Goal: Transaction & Acquisition: Purchase product/service

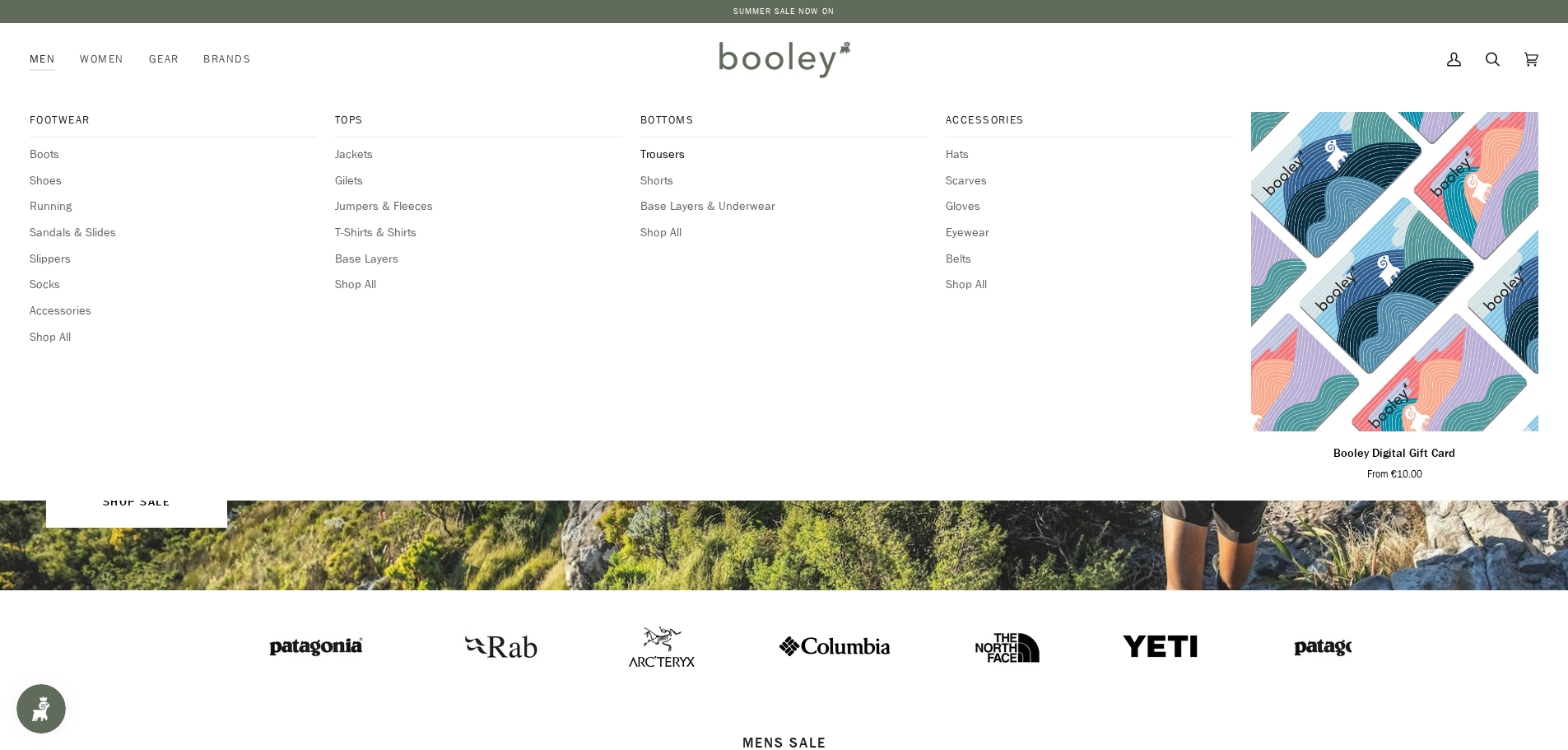
click at [674, 153] on span "Trousers" at bounding box center [784, 154] width 287 height 18
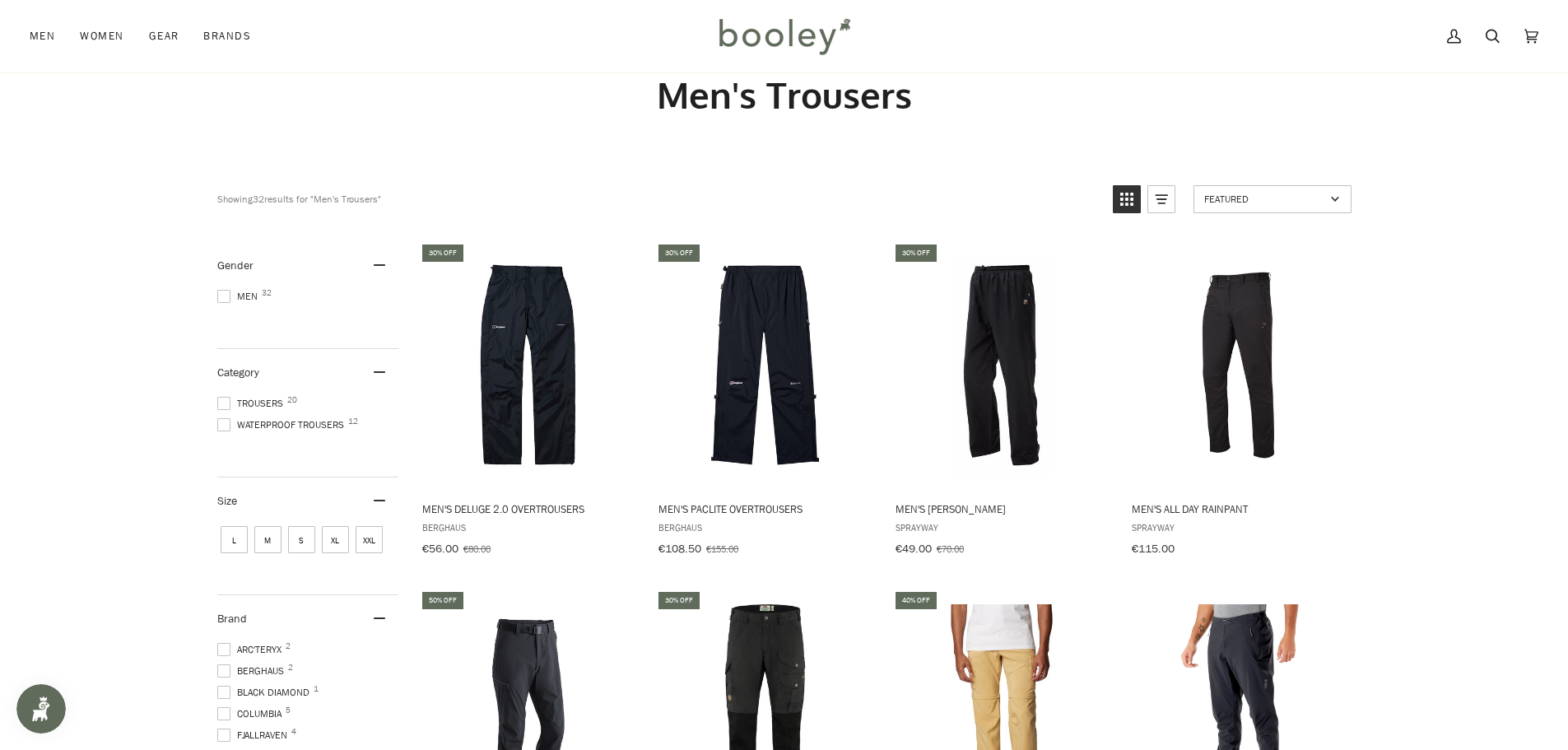
scroll to position [49, 0]
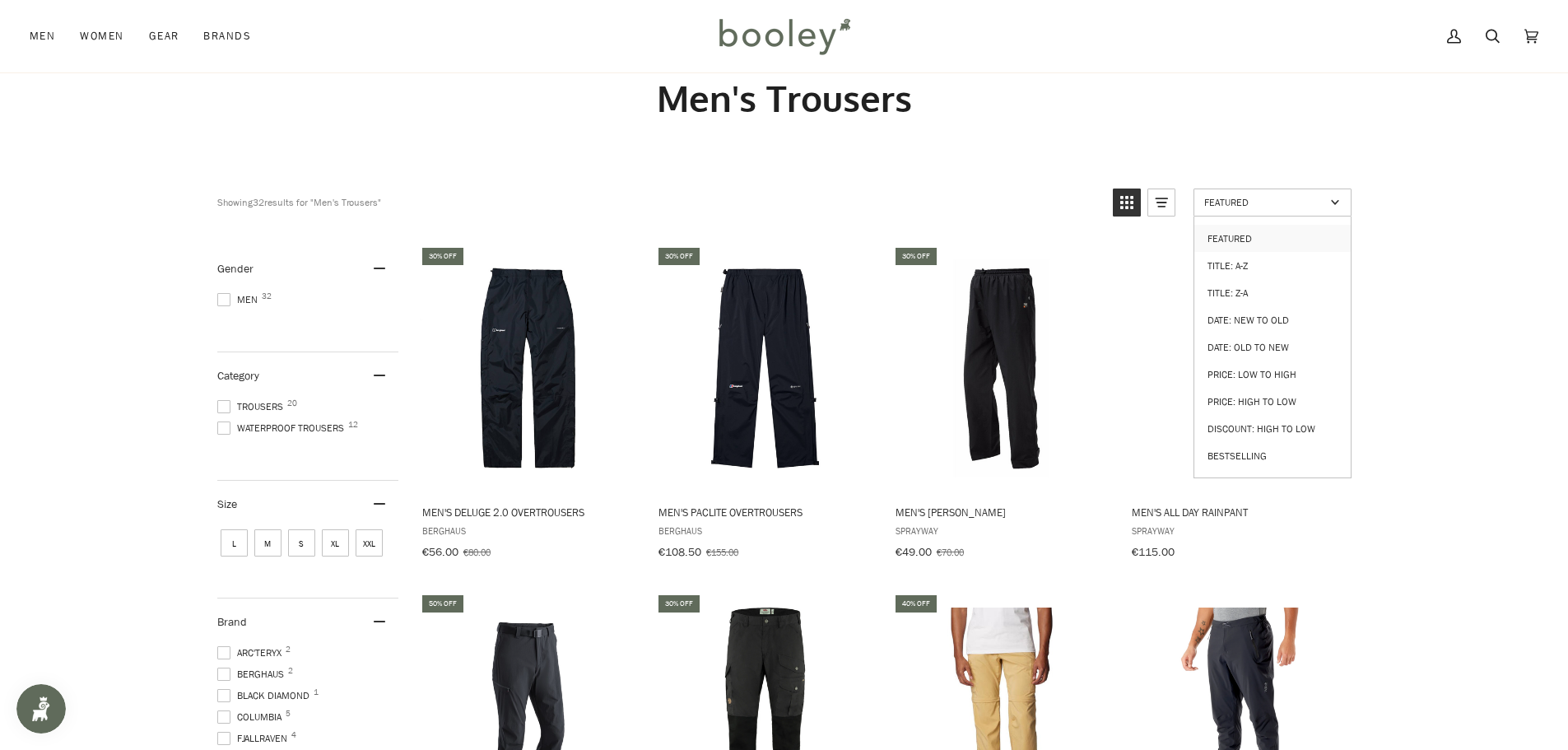
click at [1277, 196] on span "Featured" at bounding box center [1264, 202] width 121 height 14
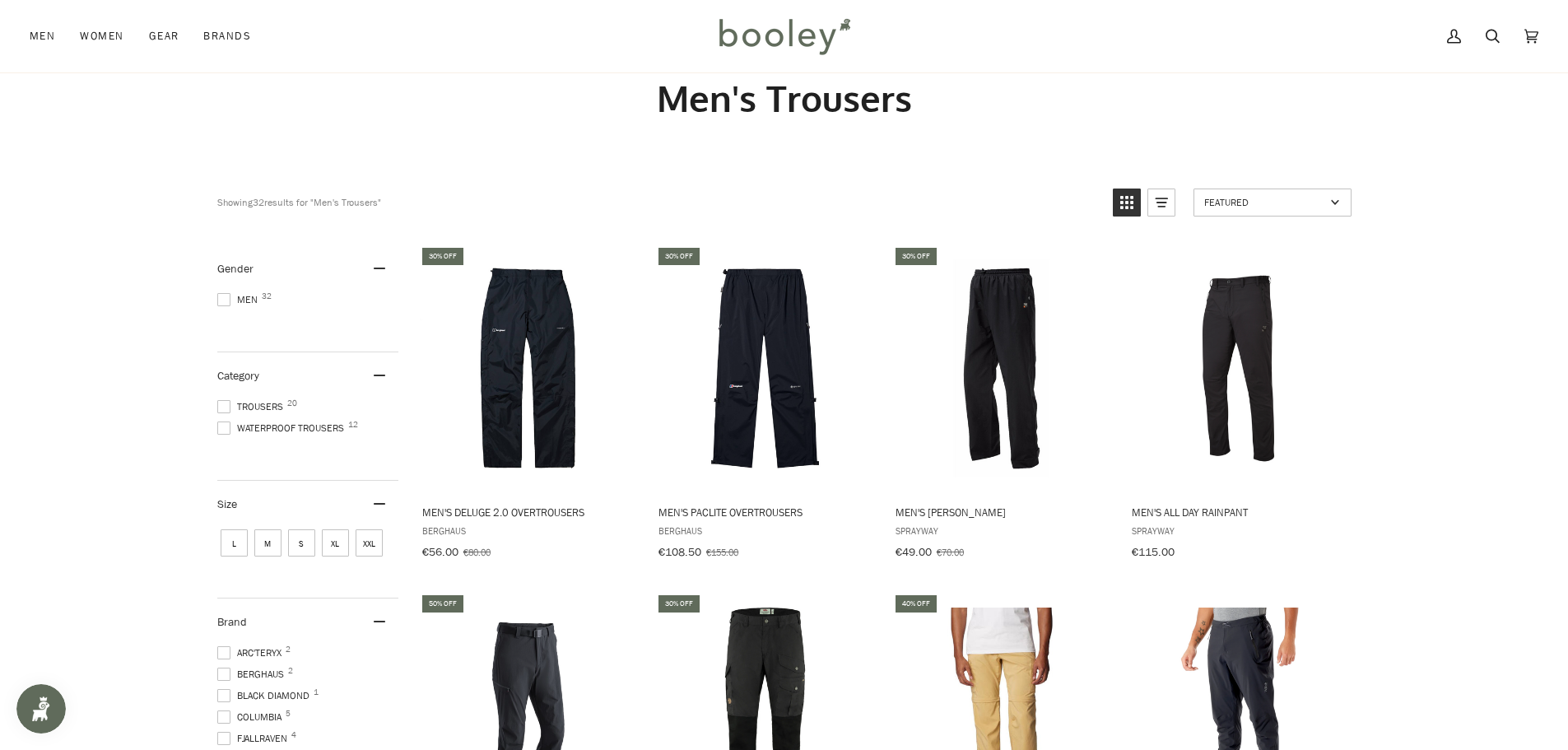
click at [1276, 197] on span "Featured" at bounding box center [1264, 202] width 121 height 14
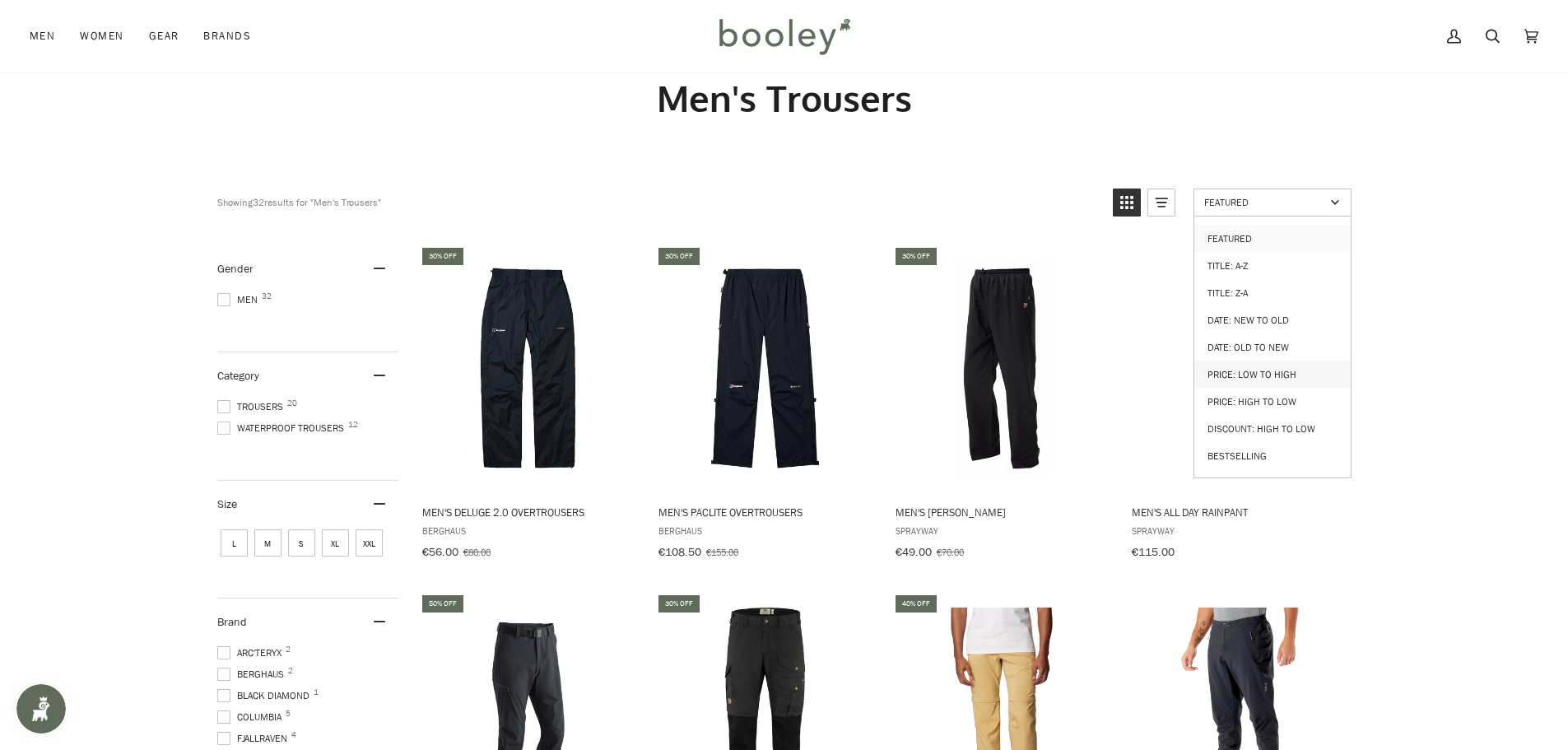
click at [1272, 372] on link "Price: Low to High" at bounding box center [1272, 373] width 156 height 27
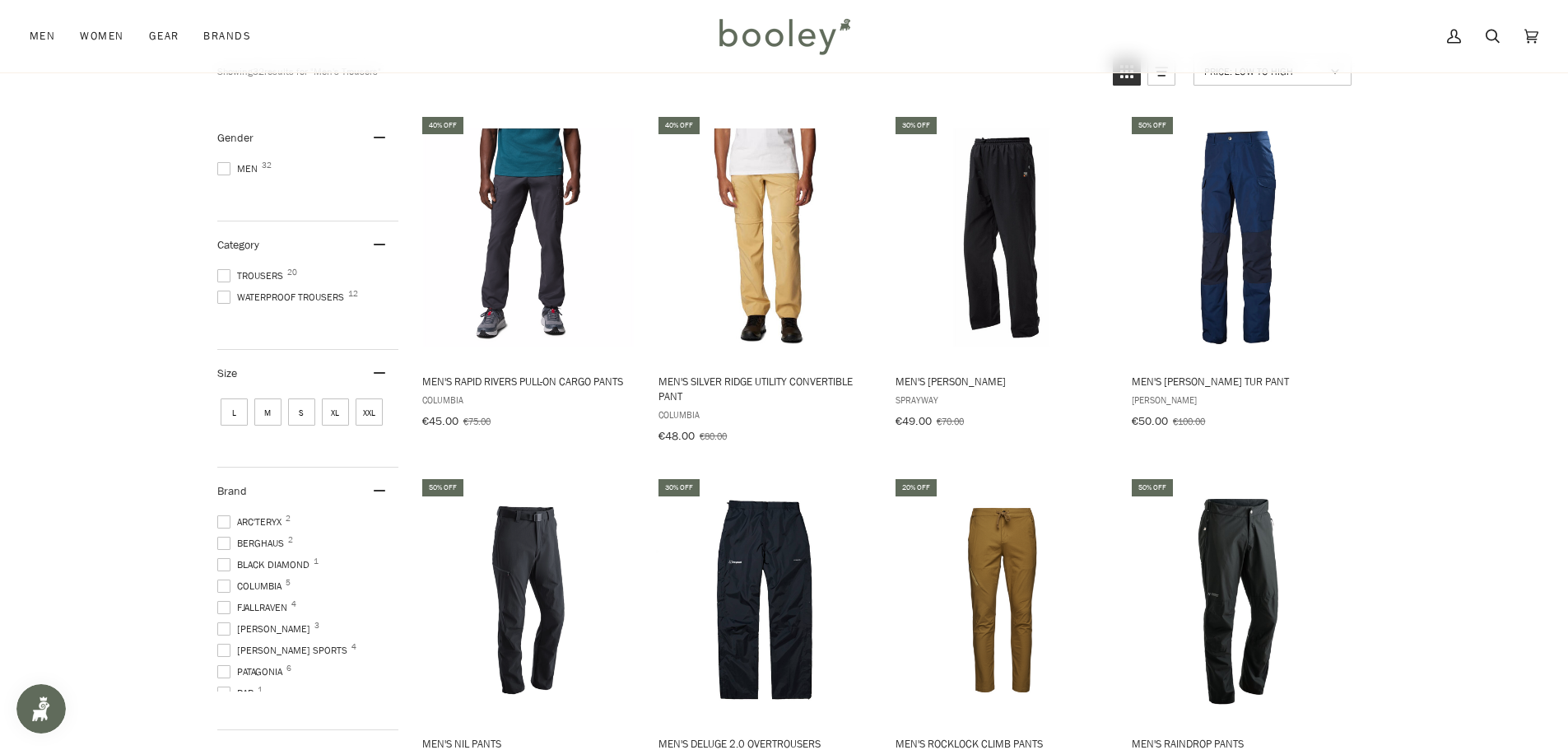
scroll to position [187, 0]
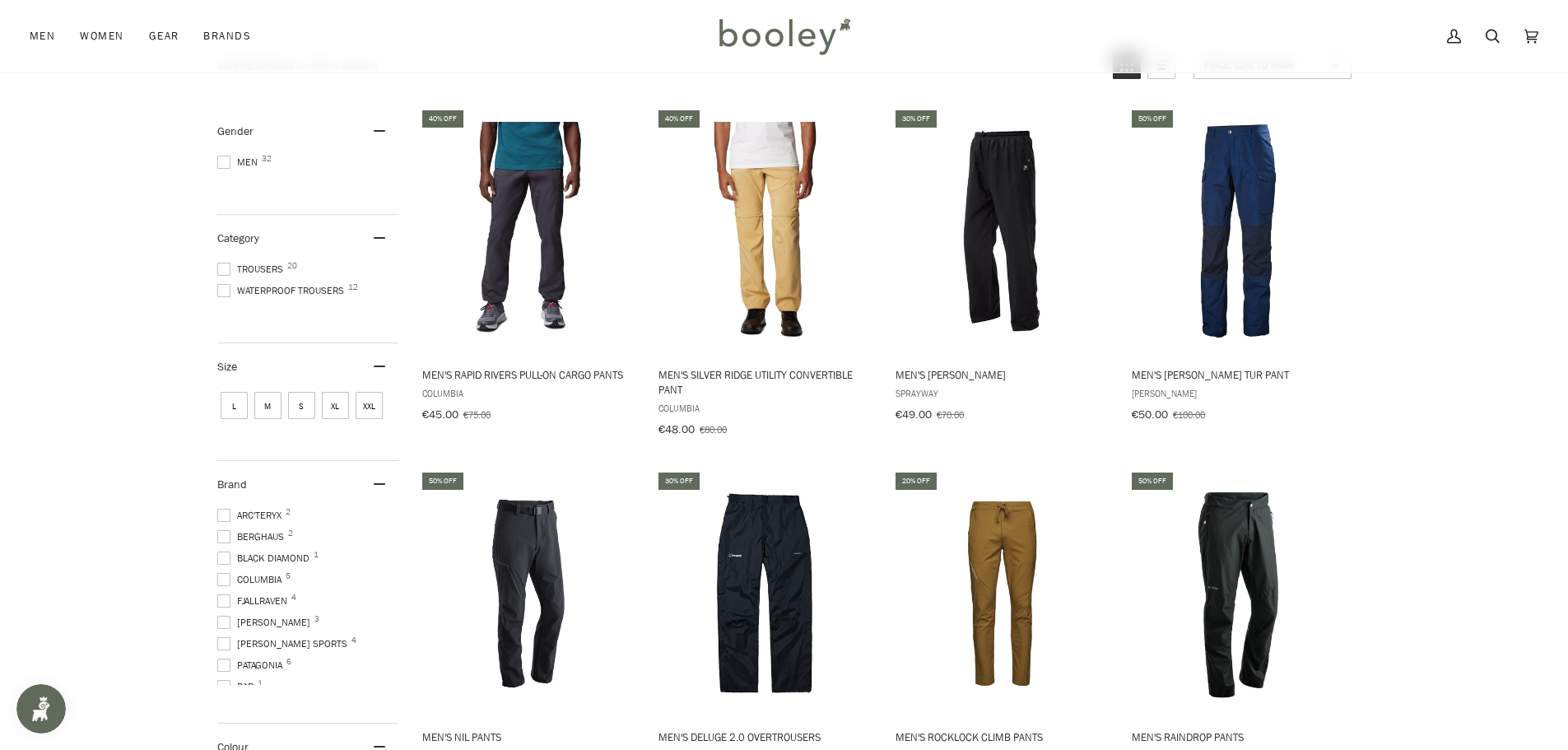
click at [305, 407] on span "S" at bounding box center [301, 404] width 27 height 27
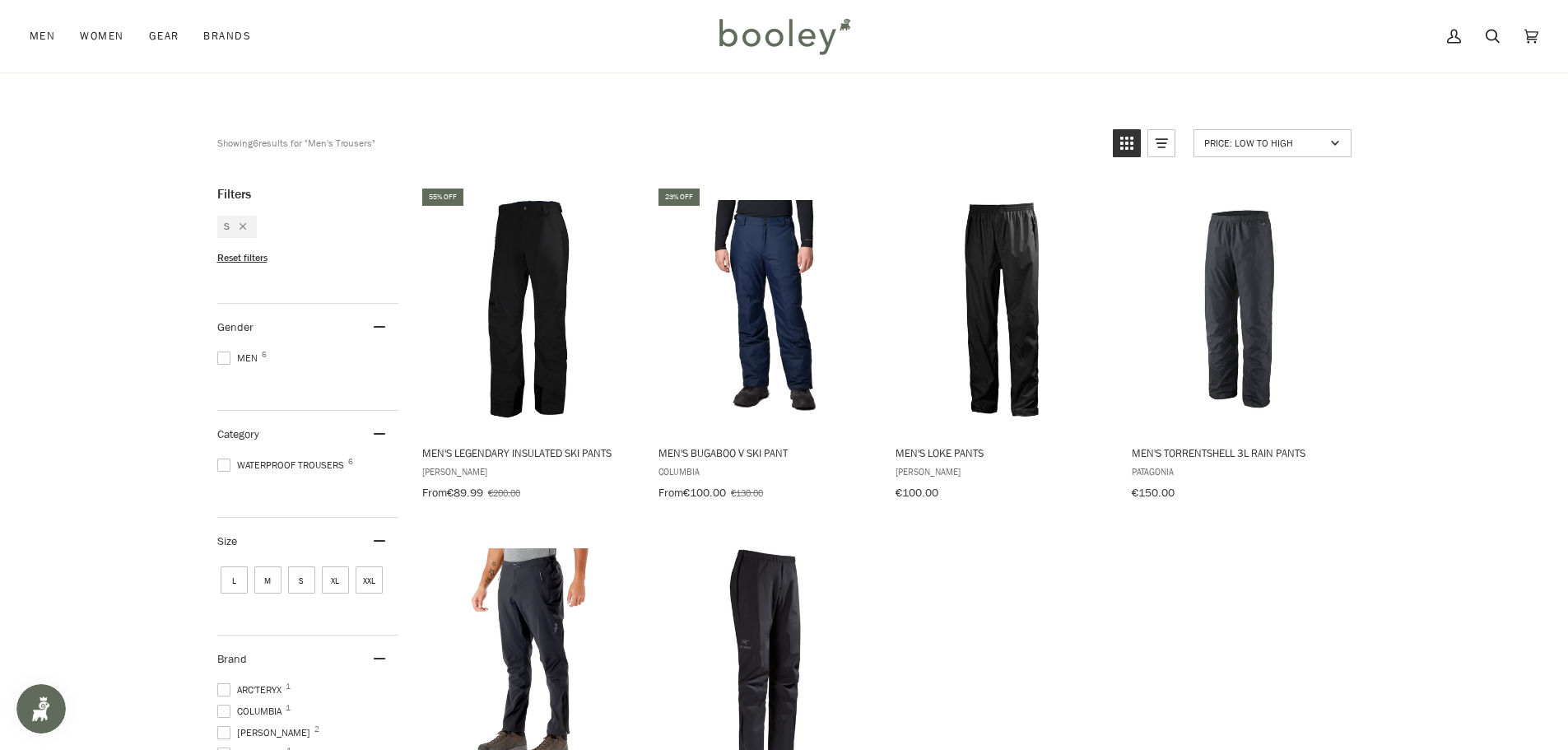
scroll to position [165, 0]
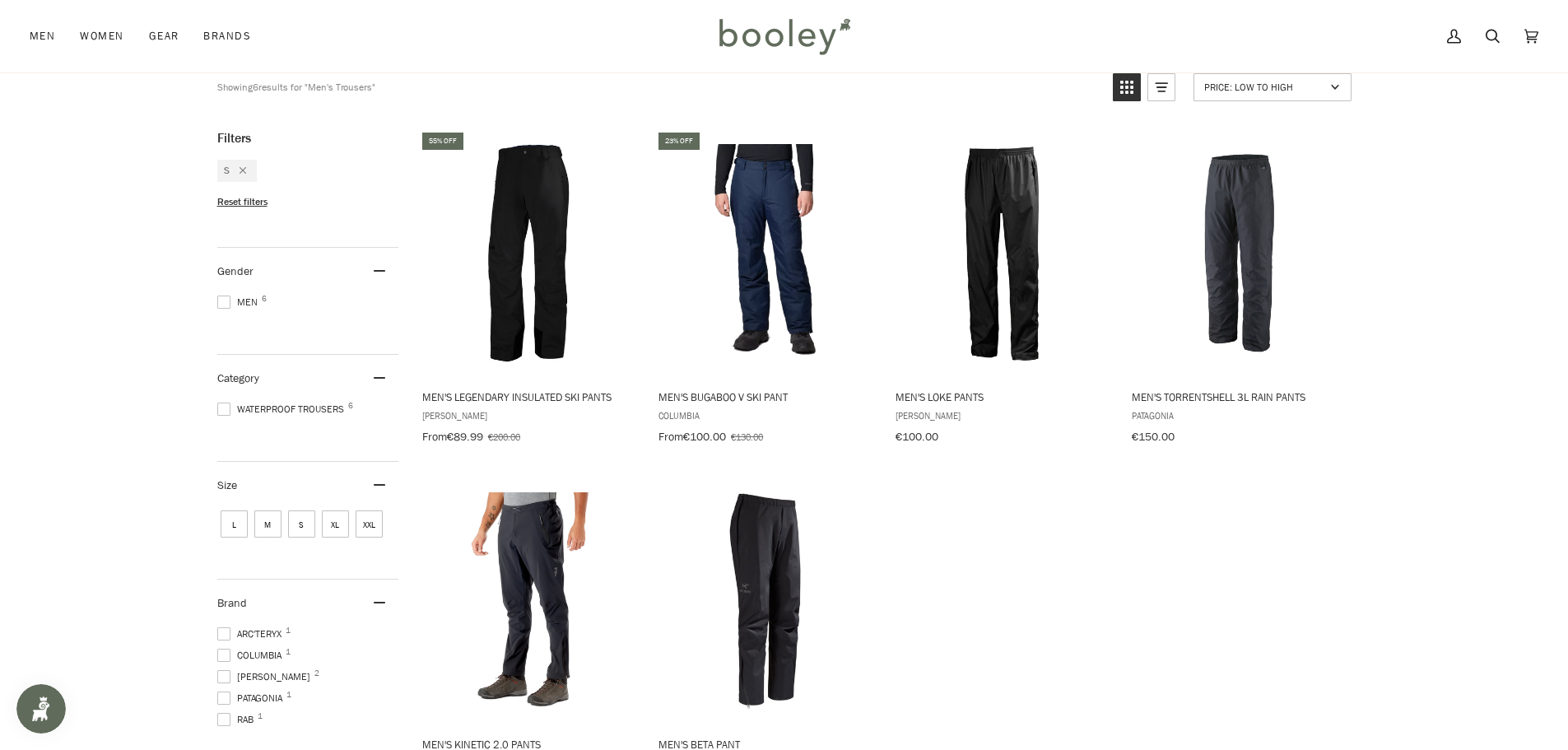
click at [273, 517] on span "M" at bounding box center [267, 523] width 27 height 27
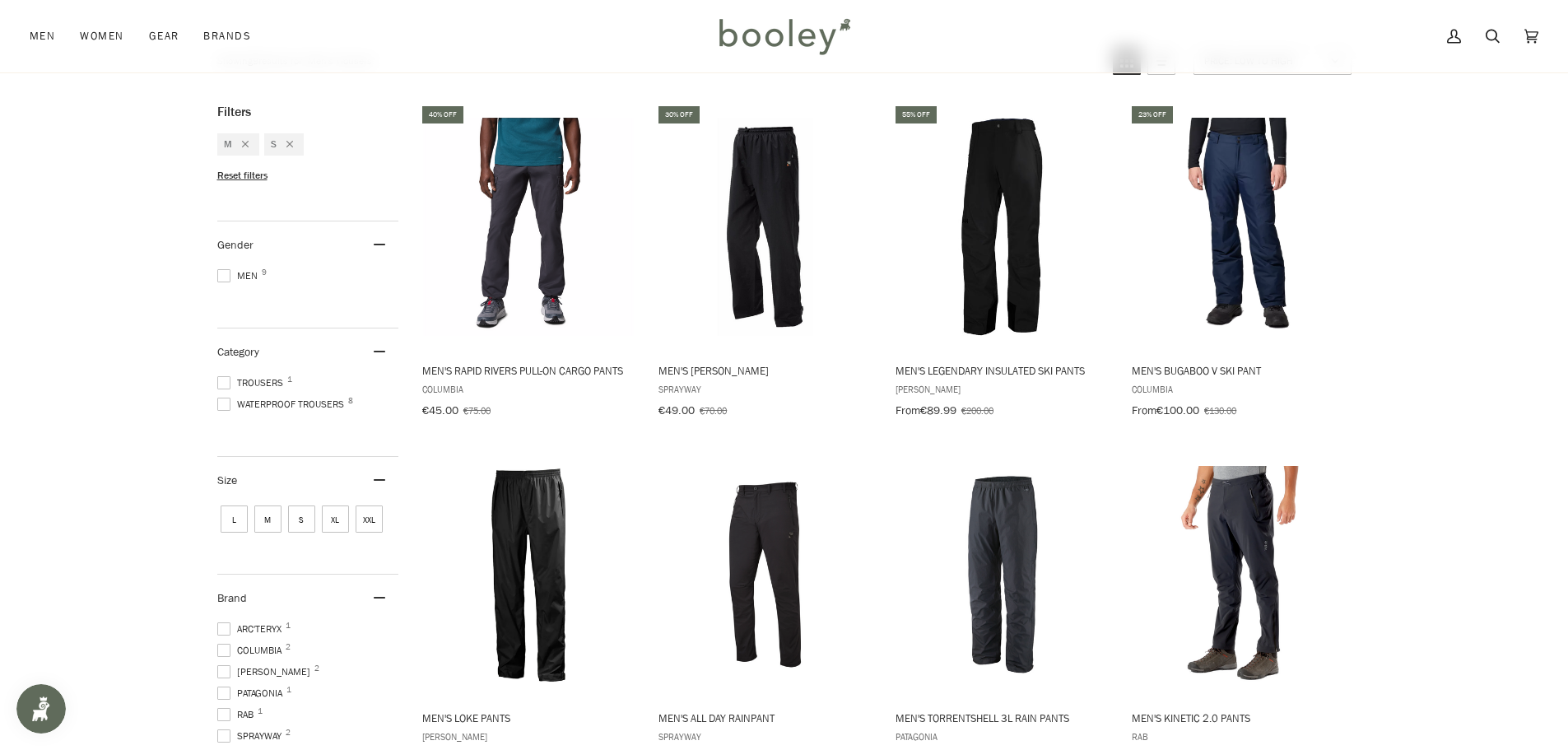
scroll to position [274, 0]
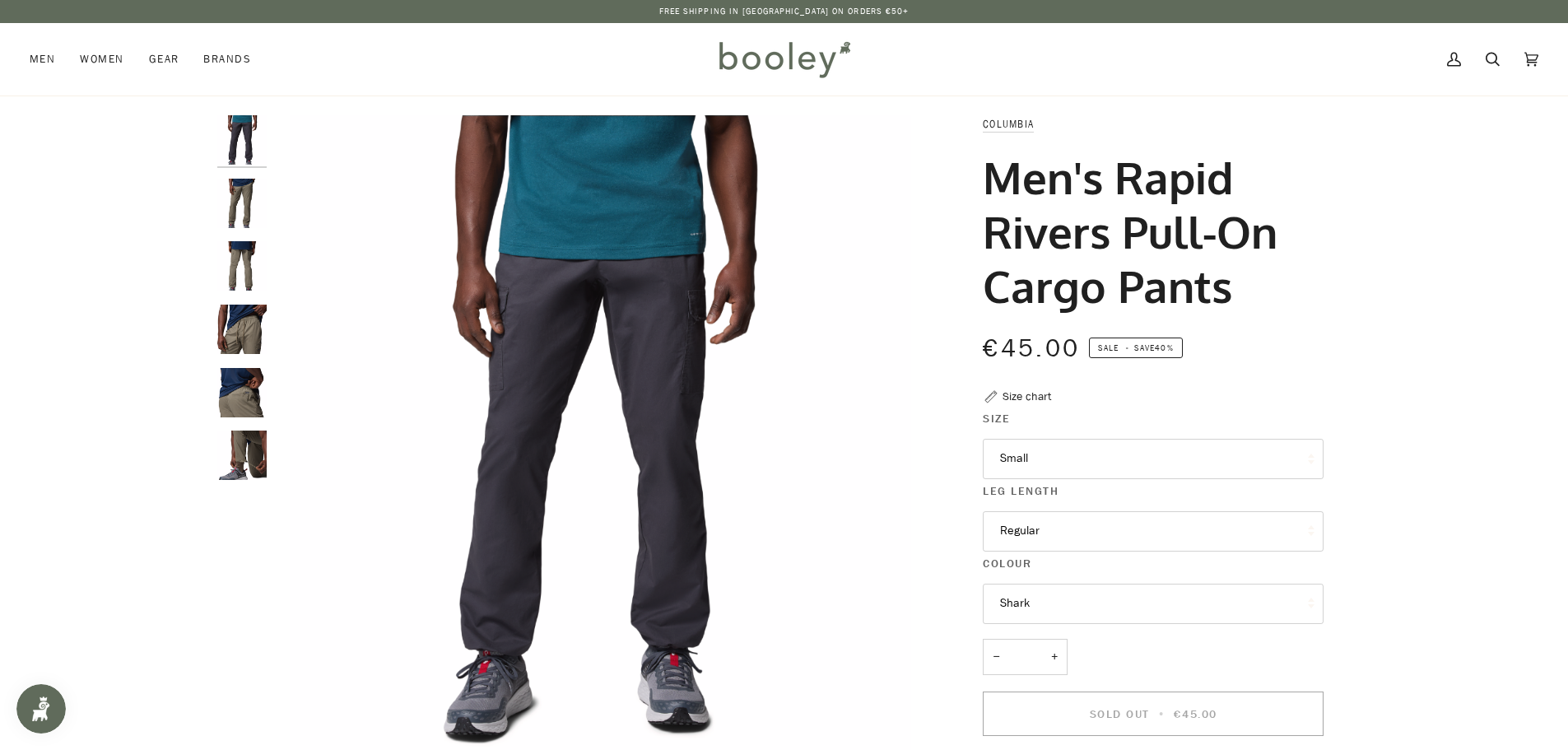
click at [242, 184] on img "Columbia Men's Rapid Rivers Pull-On Cargo Pants Stone Green - Booley Galway" at bounding box center [241, 203] width 49 height 49
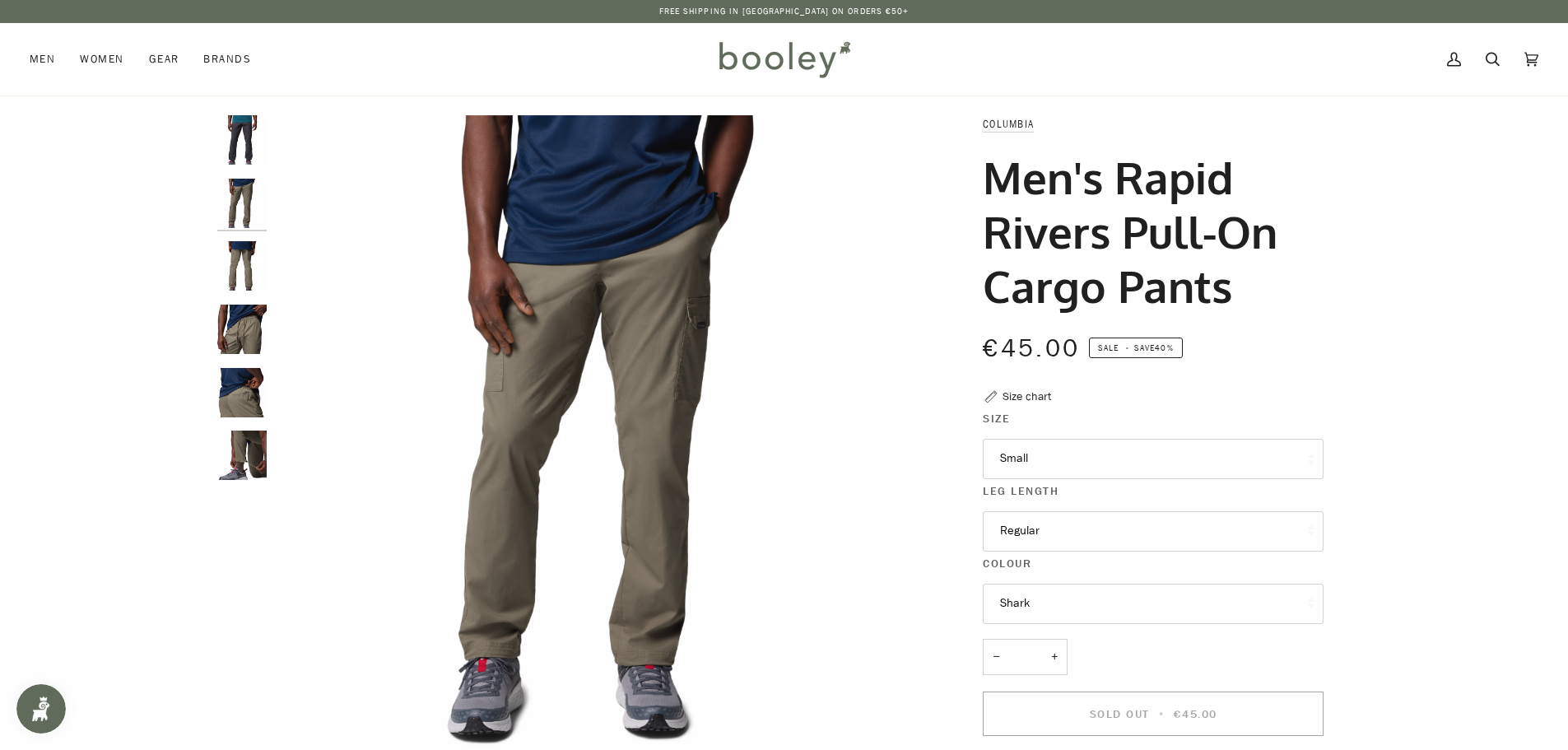
click at [237, 254] on img "Columbia Men's Rapid Rivers Pull-On Cargo Pants Stone Green - Booley Galway" at bounding box center [241, 266] width 49 height 49
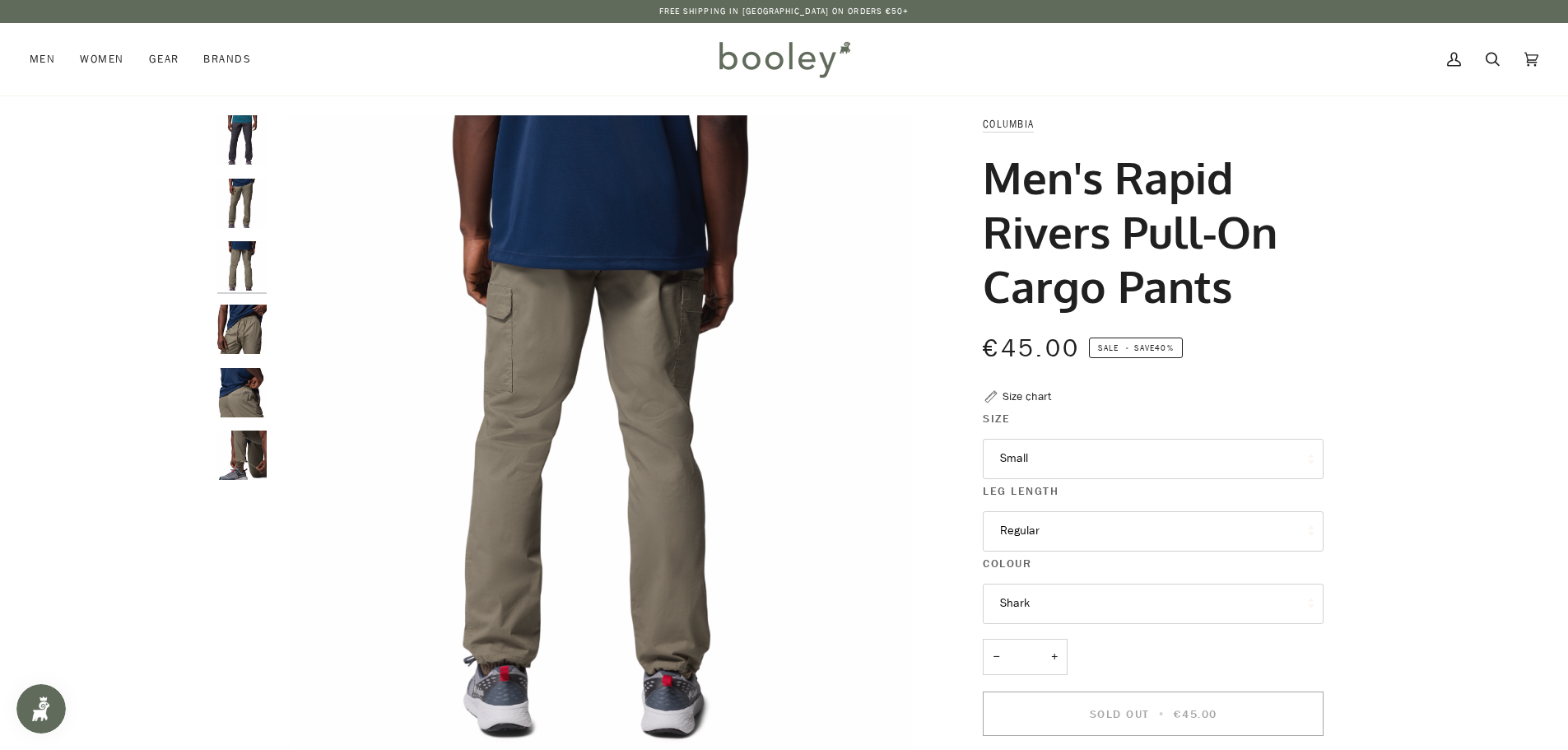
click at [239, 328] on img "Columbia Men's Rapid Rivers Pull-On Cargo Pants Stone Green - Booley Galway" at bounding box center [241, 328] width 49 height 49
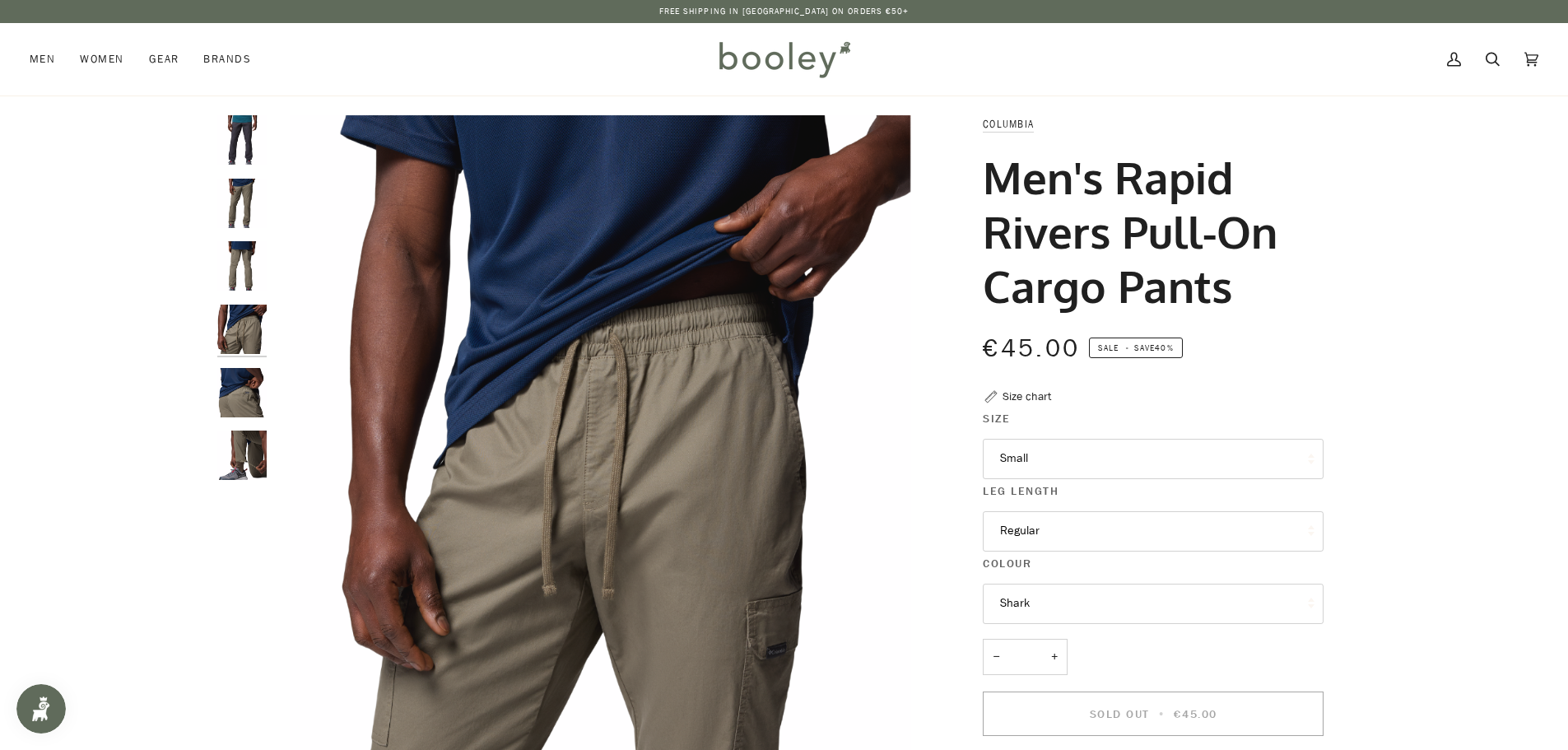
click at [249, 401] on img "Columbia Men's Rapid Rivers Pull-On Cargo Pants Stone Green - Booley Galway" at bounding box center [241, 392] width 49 height 49
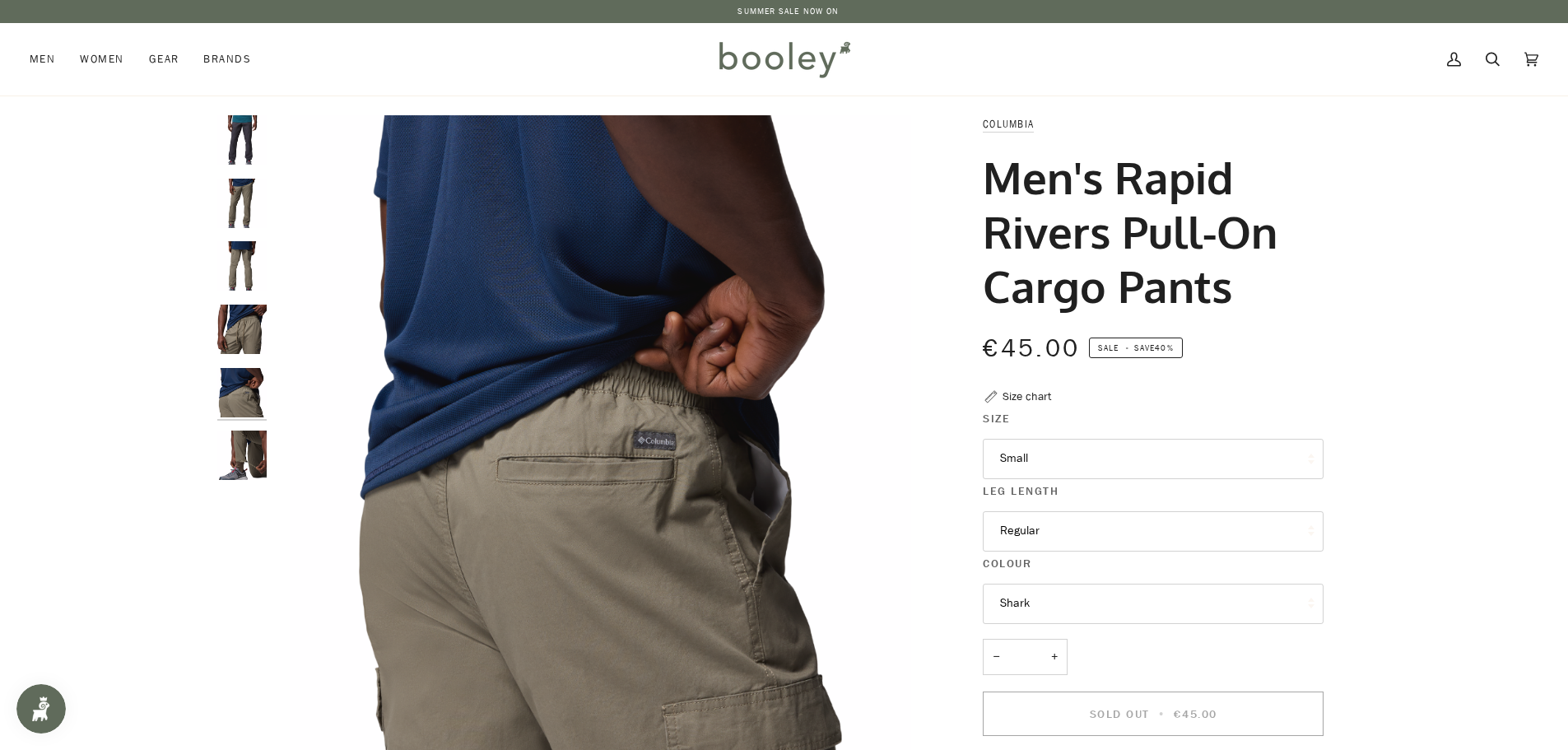
click at [248, 463] on img "Columbia Men's Rapid Rivers Pull-On Cargo Pants Stone Green - Booley Galway" at bounding box center [241, 454] width 49 height 49
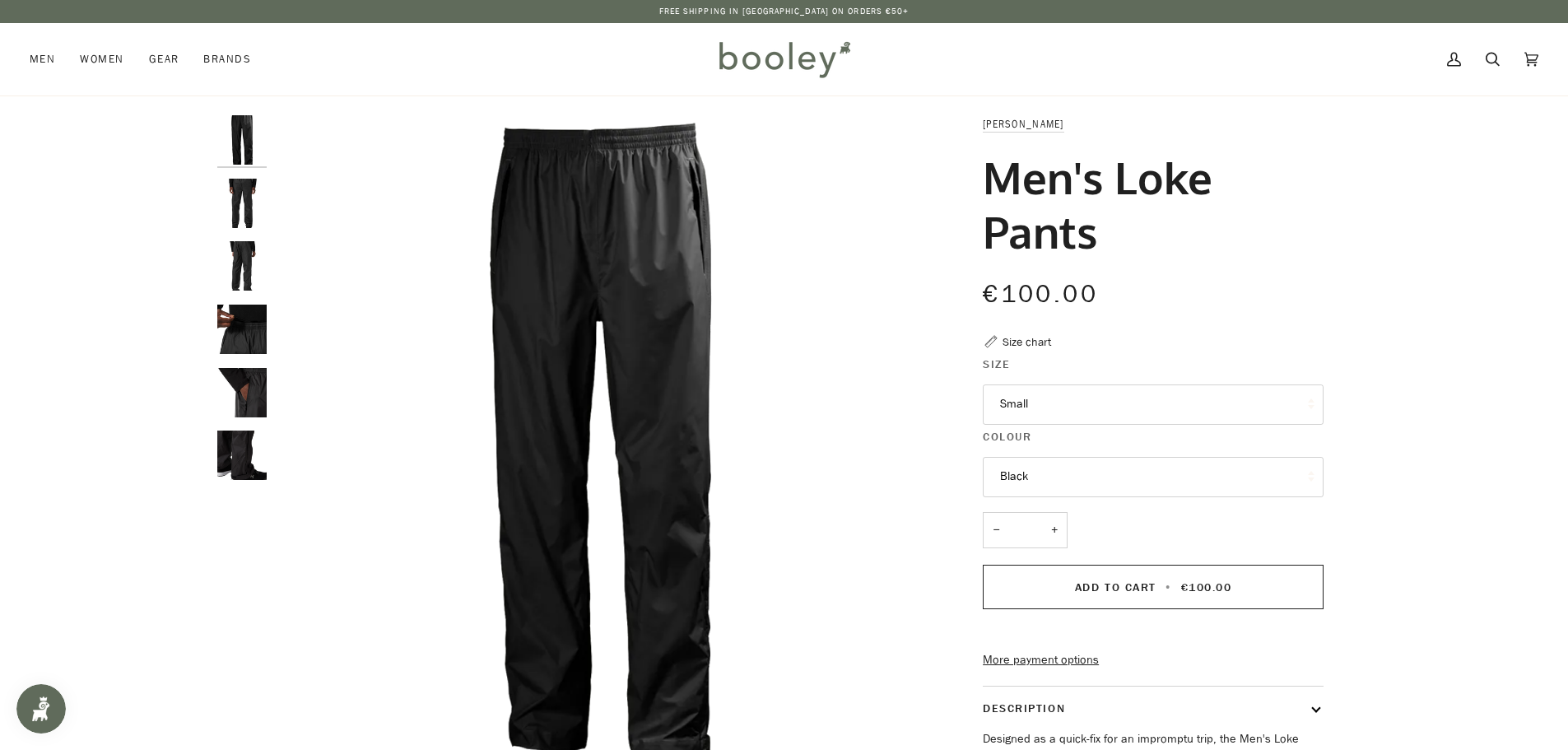
click at [241, 197] on img "Helly Hansen Men's Loke Pants Black - Booley Galway" at bounding box center [241, 203] width 49 height 49
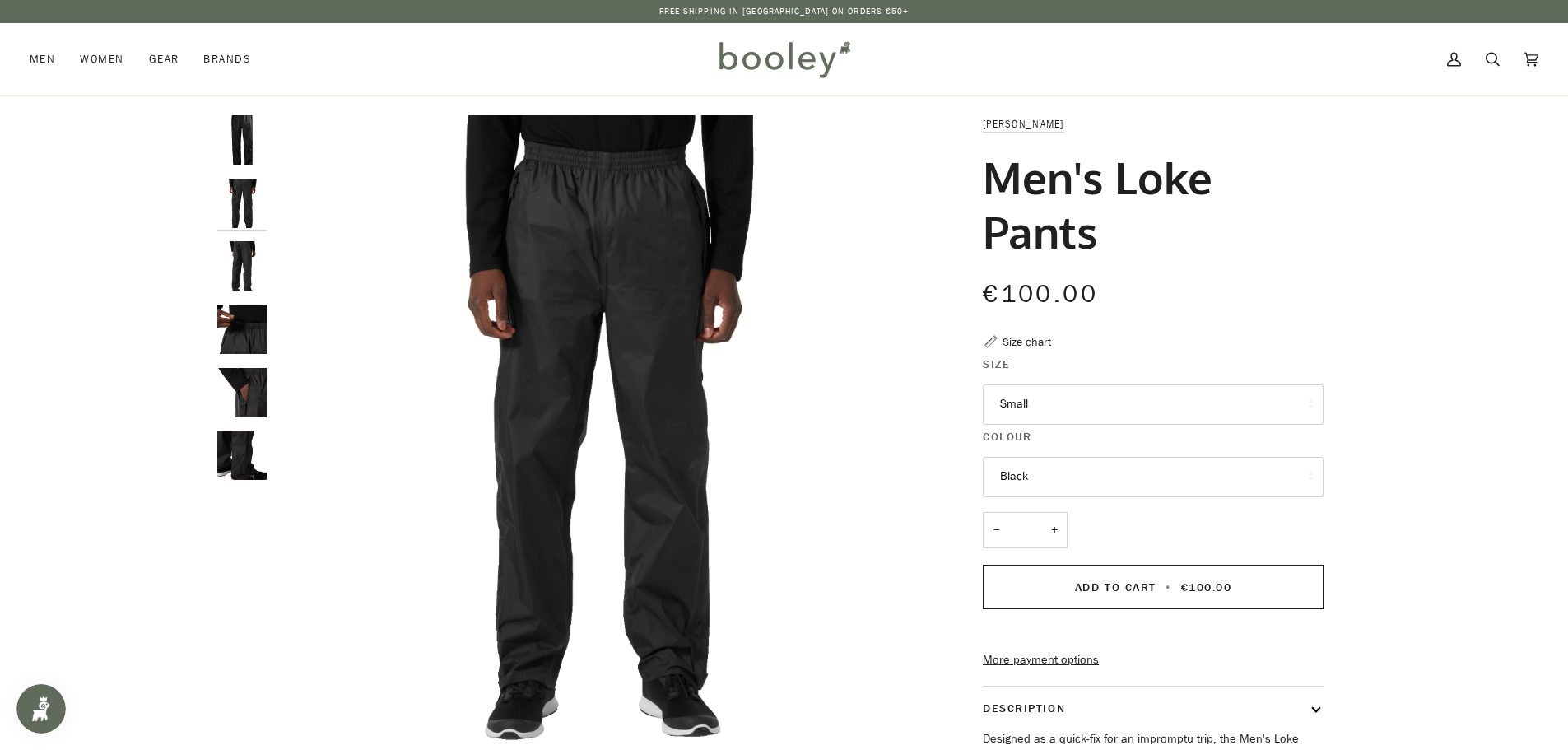
click at [247, 255] on img "Helly Hansen Men's Loke Pants Black - Booley Galway" at bounding box center [241, 266] width 49 height 49
